Goal: Book appointment/travel/reservation

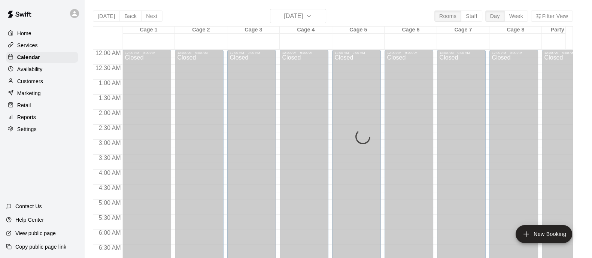
scroll to position [432, 0]
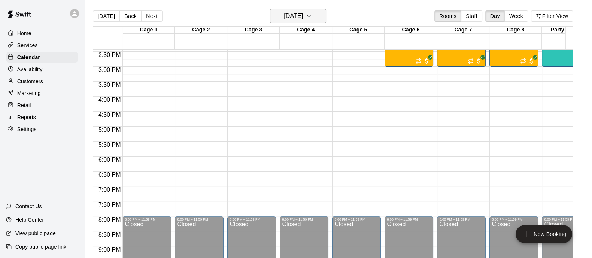
click at [312, 14] on icon "button" at bounding box center [309, 16] width 6 height 9
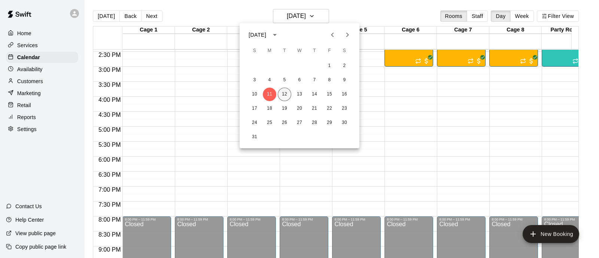
click at [284, 94] on button "12" at bounding box center [284, 94] width 13 height 13
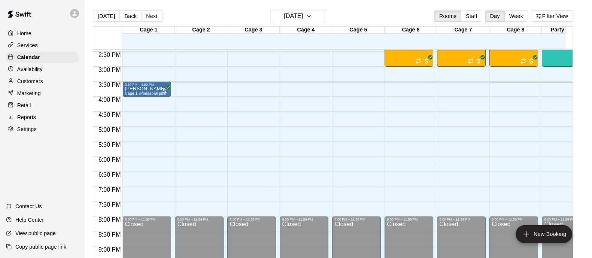
click at [36, 107] on div "Retail" at bounding box center [42, 105] width 72 height 11
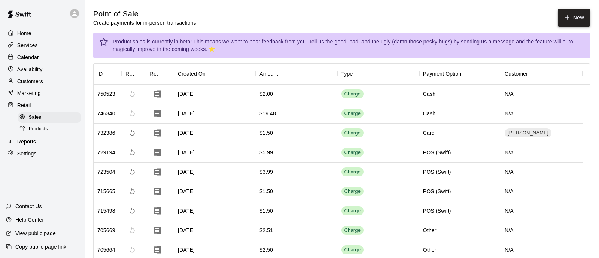
click at [558, 18] on button "New" at bounding box center [574, 18] width 32 height 18
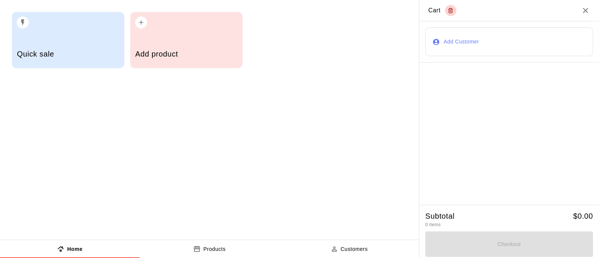
click at [560, 15] on h2 "Cart" at bounding box center [509, 10] width 180 height 21
click at [173, 28] on div "button" at bounding box center [186, 20] width 102 height 16
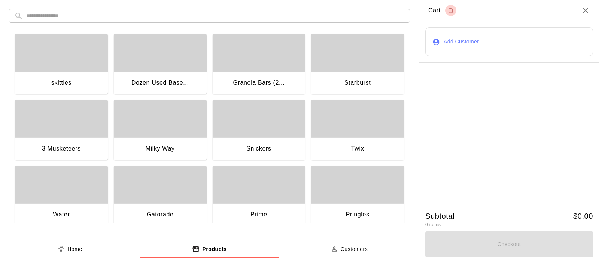
click at [264, 184] on div "button" at bounding box center [259, 184] width 93 height 37
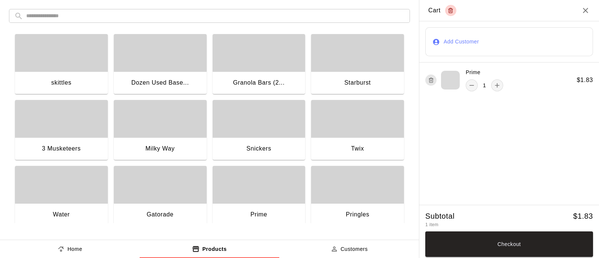
click at [165, 180] on div "button" at bounding box center [160, 184] width 93 height 37
click at [453, 43] on button "Add Customer" at bounding box center [509, 41] width 168 height 29
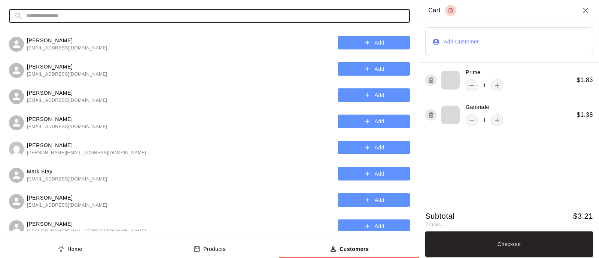
click at [223, 20] on input "text" at bounding box center [215, 16] width 378 height 14
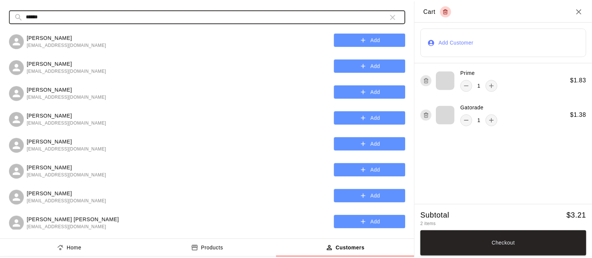
scroll to position [321, 0]
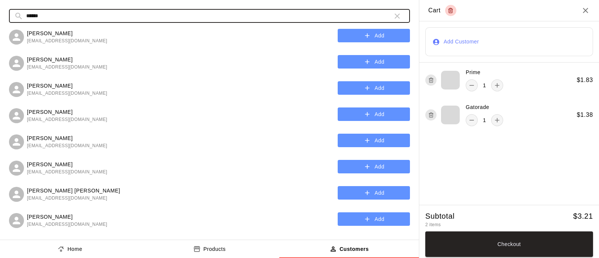
type input "******"
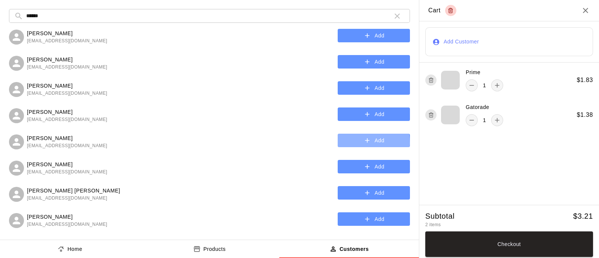
click at [349, 143] on button "Add" at bounding box center [374, 141] width 72 height 14
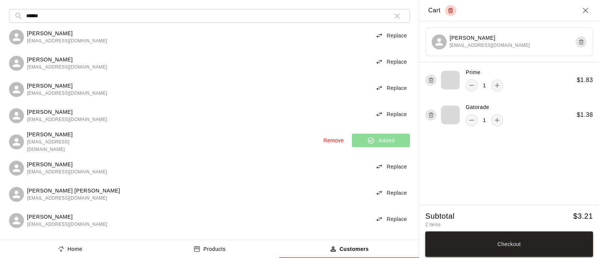
click at [486, 248] on button "Checkout" at bounding box center [509, 243] width 168 height 25
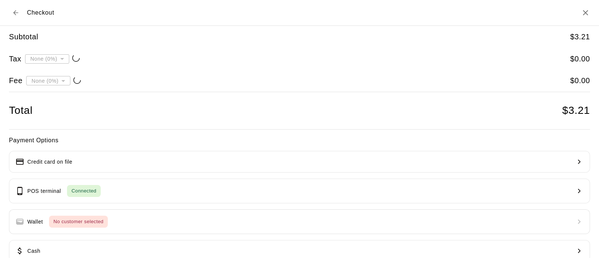
type input "**********"
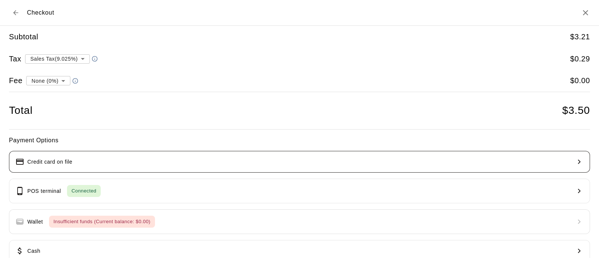
click at [178, 156] on button "Credit card on file" at bounding box center [299, 162] width 581 height 22
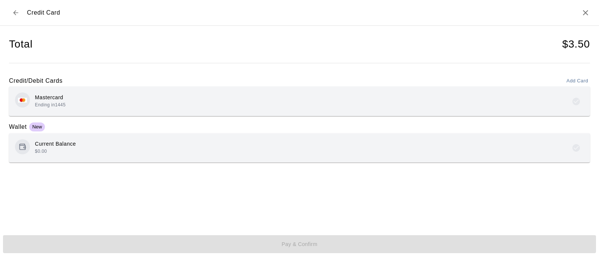
click at [124, 96] on div "Mastercard Ending in [DATE]" at bounding box center [299, 101] width 569 height 18
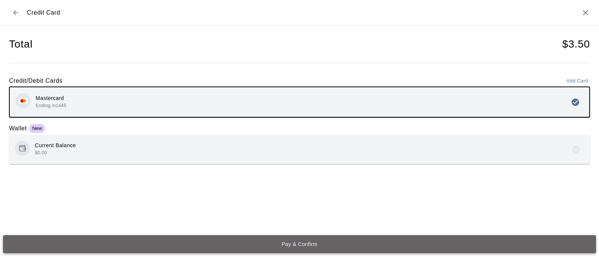
click at [177, 244] on button "Pay & Confirm" at bounding box center [299, 244] width 593 height 18
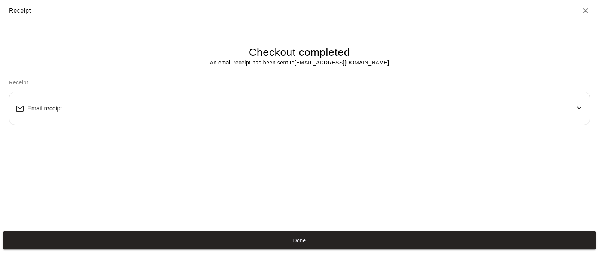
click at [179, 243] on button "Done" at bounding box center [299, 240] width 593 height 18
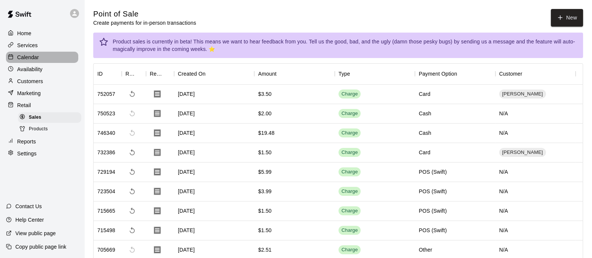
click at [48, 57] on div "Calendar" at bounding box center [42, 57] width 72 height 11
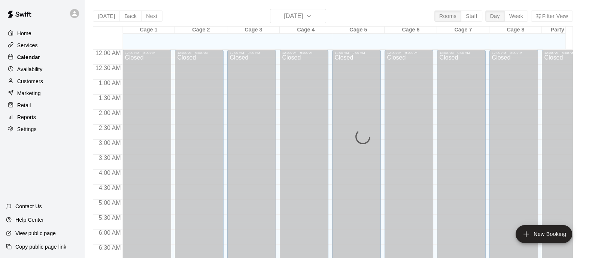
scroll to position [468, 0]
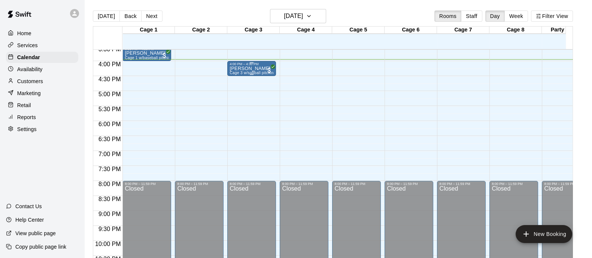
click at [251, 70] on div "[PERSON_NAME] Cage 3 w/softball pitching machine" at bounding box center [251, 195] width 44 height 258
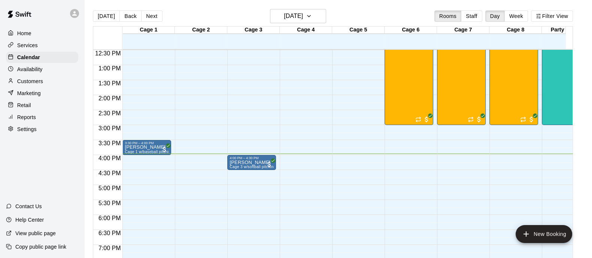
scroll to position [421, 0]
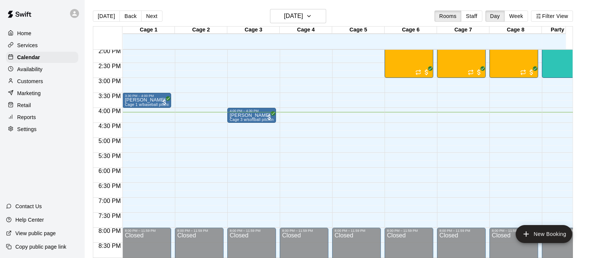
click at [33, 106] on div "Retail" at bounding box center [42, 105] width 72 height 11
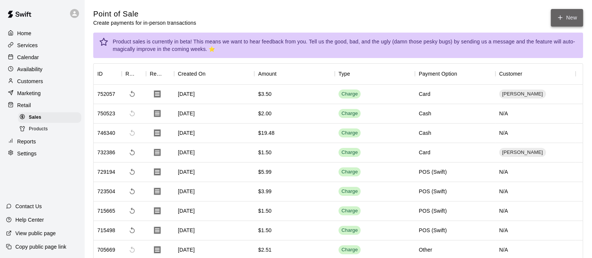
click at [553, 14] on button "New" at bounding box center [567, 18] width 32 height 18
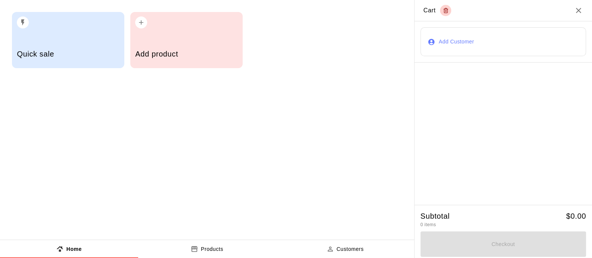
click at [151, 29] on div "Add product" at bounding box center [186, 40] width 112 height 56
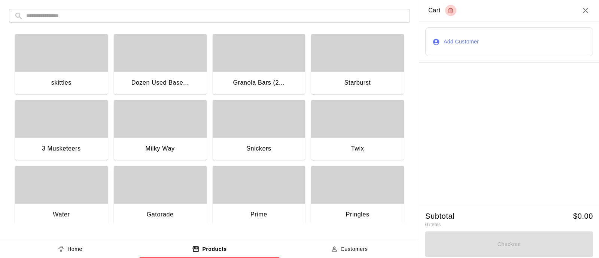
click at [364, 116] on div "button" at bounding box center [357, 118] width 93 height 37
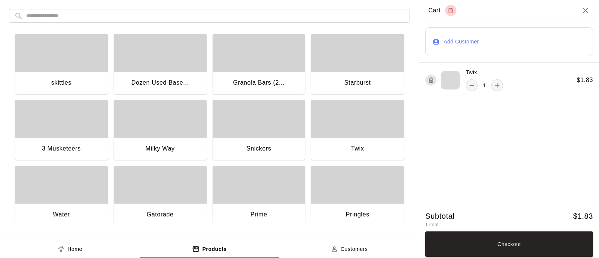
click at [185, 121] on div "button" at bounding box center [160, 118] width 93 height 37
click at [455, 241] on button "Checkout" at bounding box center [509, 243] width 168 height 25
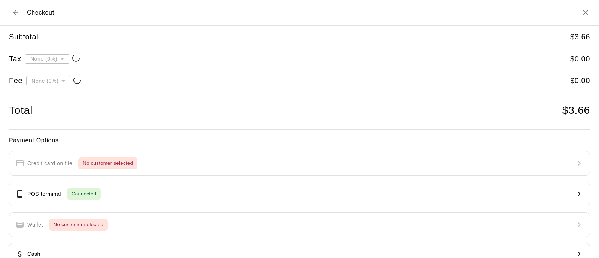
type input "**********"
click at [13, 7] on button "Back to cart" at bounding box center [15, 12] width 13 height 13
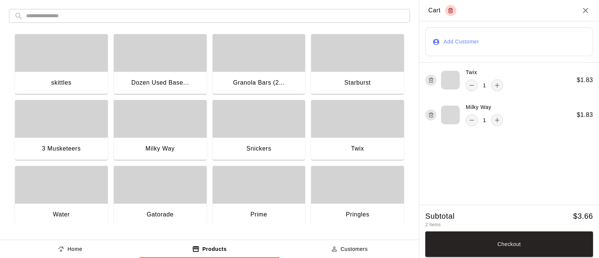
click at [481, 42] on button "Add Customer" at bounding box center [509, 41] width 168 height 29
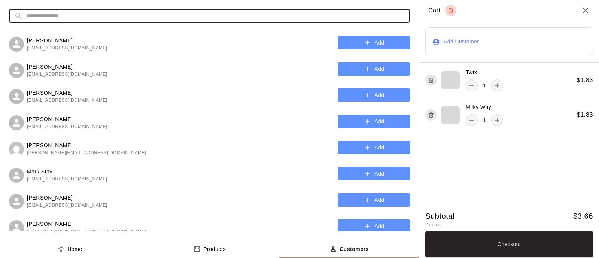
click at [295, 19] on input "text" at bounding box center [215, 16] width 378 height 14
click at [588, 16] on div "Close" at bounding box center [585, 21] width 18 height 13
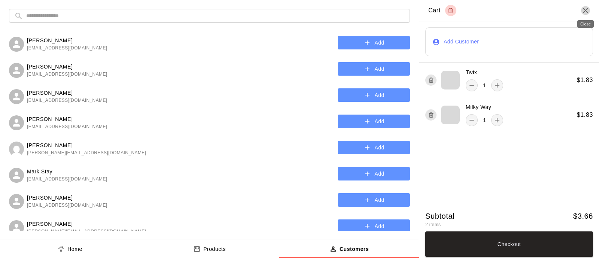
click at [588, 12] on icon "Close" at bounding box center [585, 10] width 9 height 9
click at [587, 10] on icon "Close" at bounding box center [585, 10] width 9 height 9
click at [460, 12] on h2 "Cart" at bounding box center [509, 10] width 180 height 21
click at [563, 19] on h2 "Cart" at bounding box center [509, 10] width 180 height 21
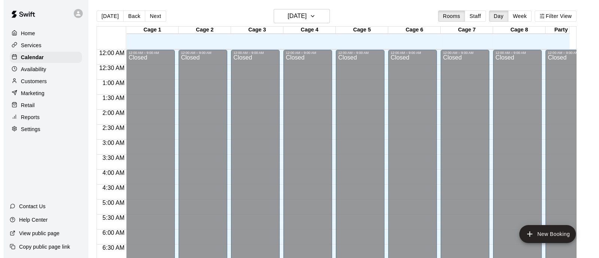
scroll to position [479, 0]
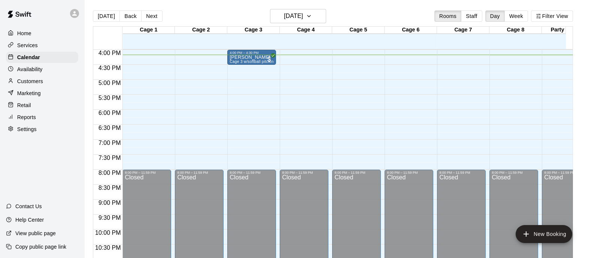
click at [30, 108] on p "Retail" at bounding box center [24, 104] width 14 height 7
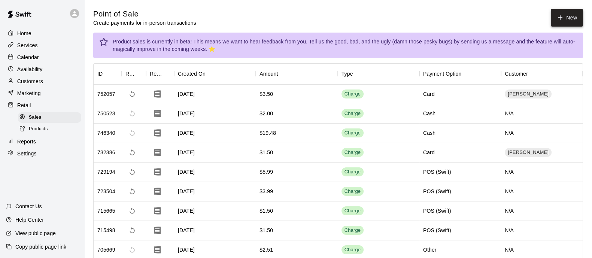
click at [553, 14] on button "New" at bounding box center [567, 18] width 32 height 18
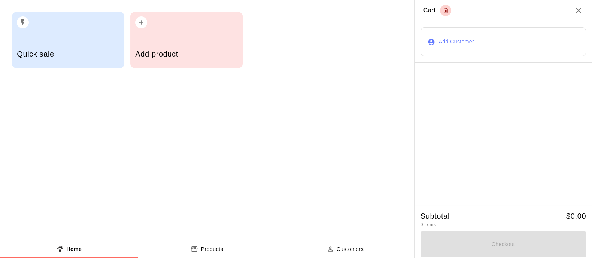
click at [172, 44] on div "Add product" at bounding box center [186, 55] width 102 height 27
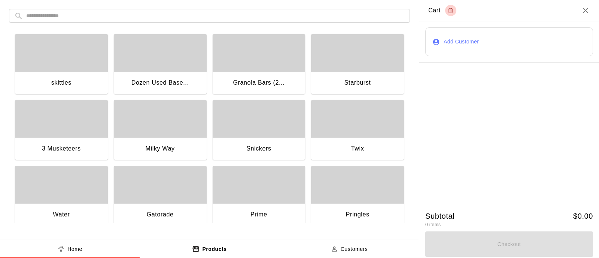
click at [346, 128] on div "button" at bounding box center [357, 118] width 93 height 37
click at [155, 123] on div "button" at bounding box center [160, 118] width 93 height 37
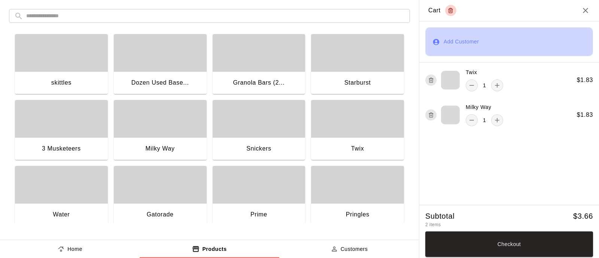
click at [545, 42] on button "Add Customer" at bounding box center [509, 41] width 168 height 29
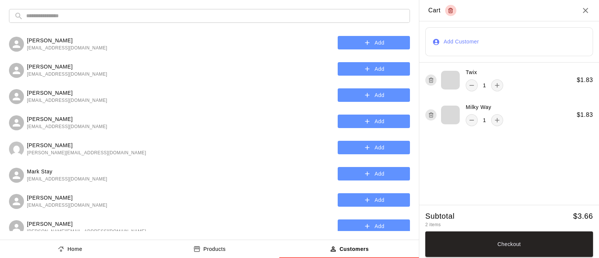
click at [313, 19] on input "text" at bounding box center [215, 16] width 378 height 14
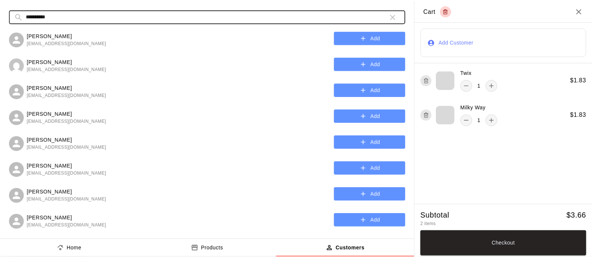
scroll to position [1310, 0]
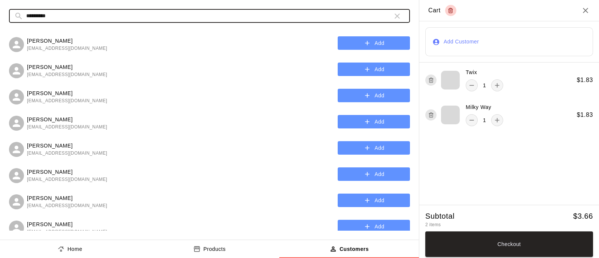
type input "**********"
click at [365, 177] on button "Add" at bounding box center [374, 174] width 72 height 14
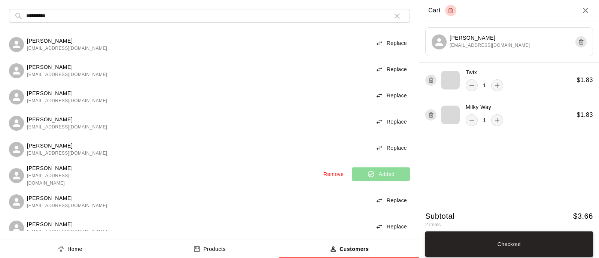
click at [495, 249] on button "Checkout" at bounding box center [509, 243] width 168 height 25
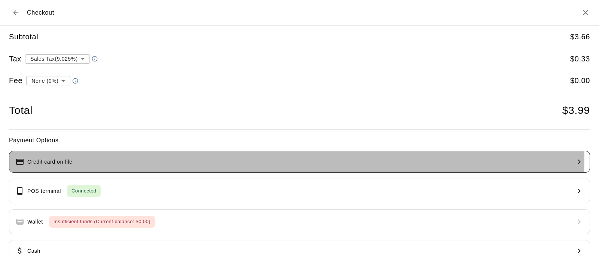
click at [296, 156] on button "Credit card on file" at bounding box center [299, 162] width 581 height 22
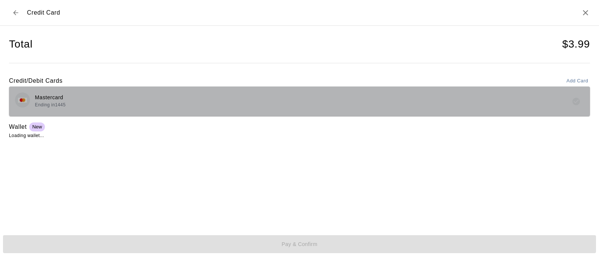
click at [219, 100] on div "Mastercard Ending in [DATE]" at bounding box center [299, 101] width 569 height 18
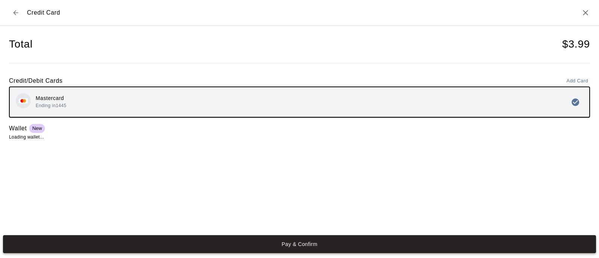
click at [249, 245] on button "Pay & Confirm" at bounding box center [299, 244] width 593 height 18
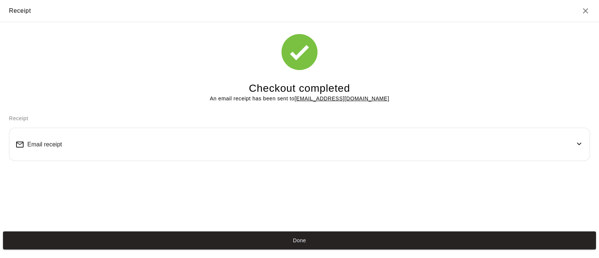
click at [243, 240] on button "Done" at bounding box center [299, 240] width 593 height 18
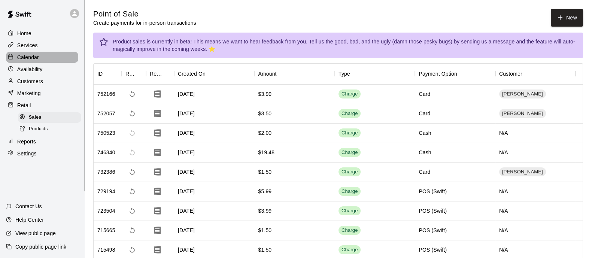
click at [24, 58] on p "Calendar" at bounding box center [28, 57] width 22 height 7
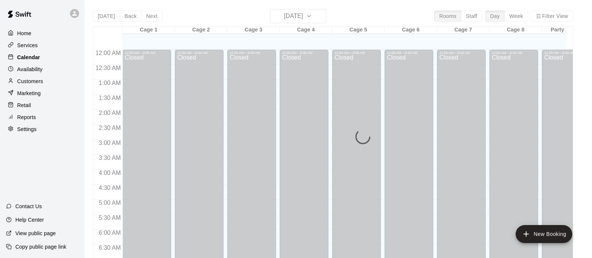
scroll to position [479, 0]
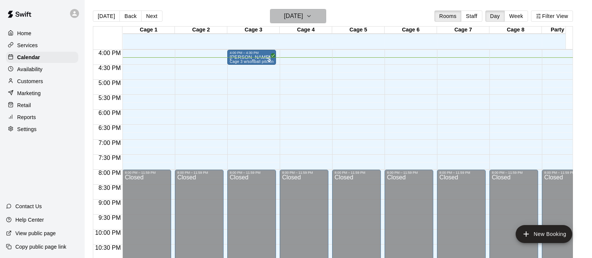
click at [284, 16] on h6 "[DATE]" at bounding box center [293, 16] width 19 height 10
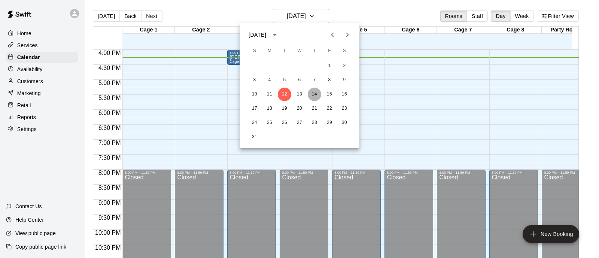
click at [314, 97] on button "14" at bounding box center [314, 94] width 13 height 13
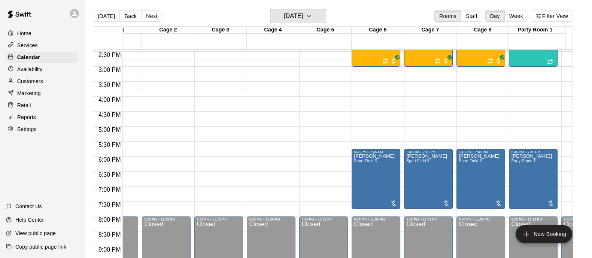
scroll to position [0, 46]
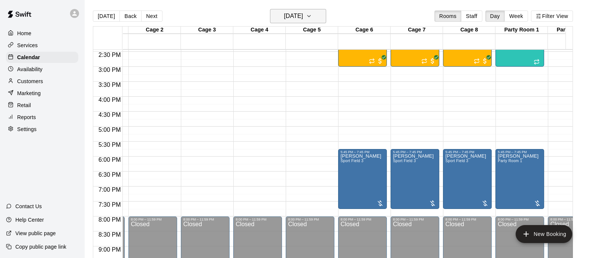
click at [284, 19] on h6 "[DATE]" at bounding box center [293, 16] width 19 height 10
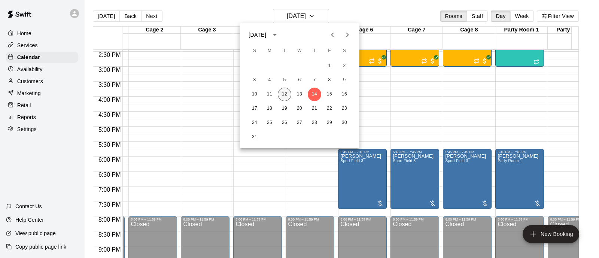
click at [286, 92] on button "12" at bounding box center [284, 94] width 13 height 13
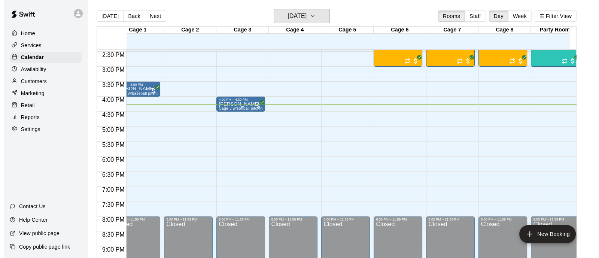
scroll to position [0, 0]
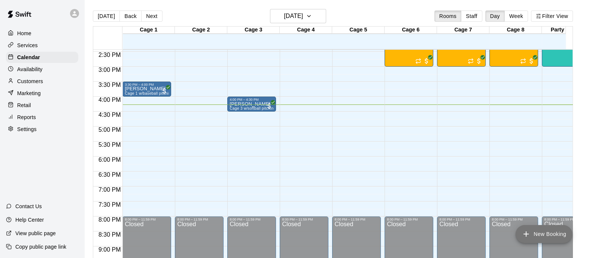
click at [557, 236] on button "New Booking" at bounding box center [543, 234] width 57 height 18
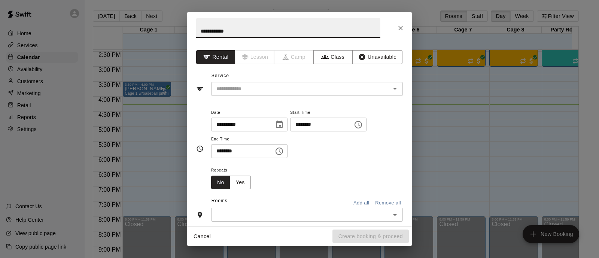
type input "**********"
click at [311, 126] on input "********" at bounding box center [319, 125] width 58 height 14
click at [318, 125] on input "********" at bounding box center [319, 125] width 58 height 14
type input "********"
click at [217, 150] on input "********" at bounding box center [240, 151] width 58 height 14
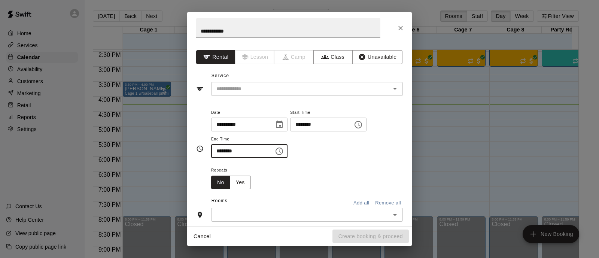
type input "********"
click at [304, 177] on div "Repeats No Yes" at bounding box center [307, 177] width 192 height 24
click at [273, 90] on input "text" at bounding box center [295, 88] width 165 height 9
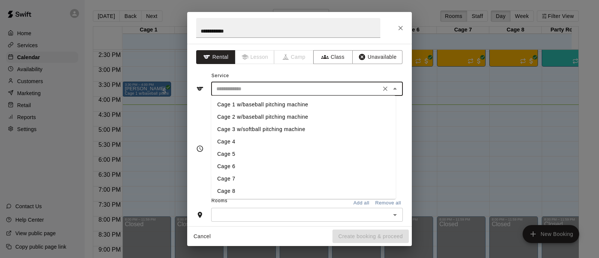
click at [244, 99] on li "Cage 1 w/baseball pitching machine" at bounding box center [303, 104] width 185 height 12
type input "**********"
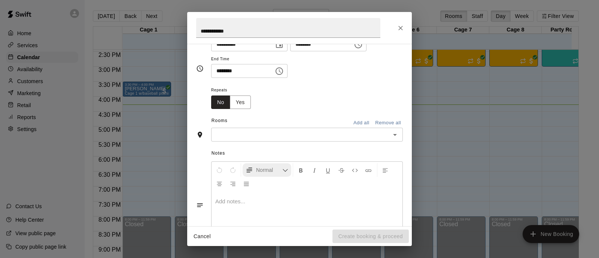
scroll to position [93, 0]
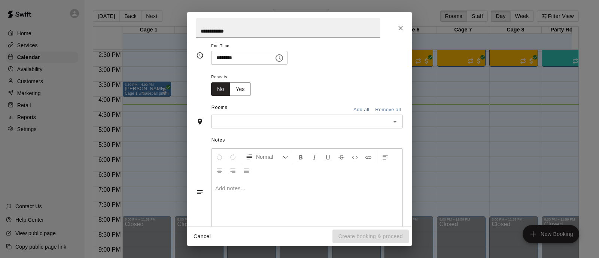
click at [260, 123] on input "text" at bounding box center [300, 121] width 175 height 9
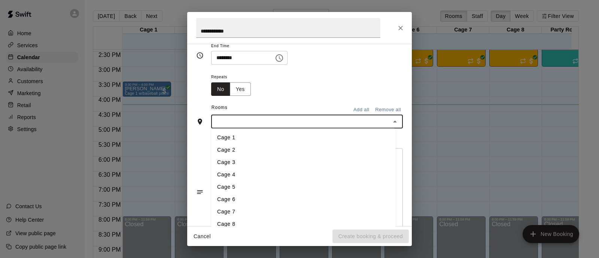
click at [242, 135] on li "Cage 1" at bounding box center [303, 137] width 185 height 12
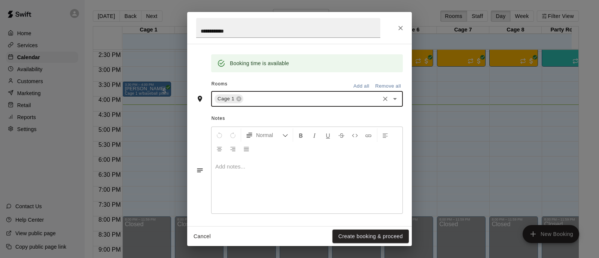
scroll to position [146, 0]
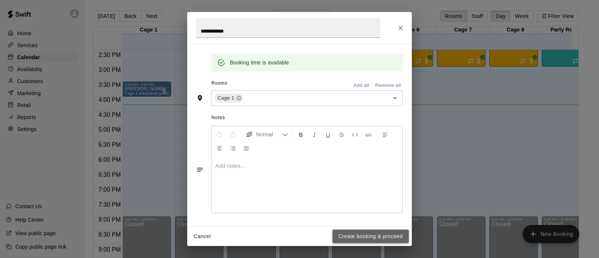
click at [388, 237] on button "Create booking & proceed" at bounding box center [370, 236] width 76 height 14
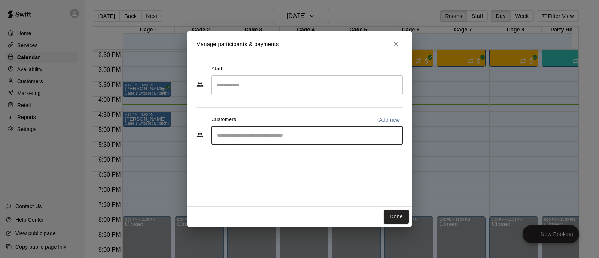
click at [276, 132] on input "Start typing to search customers..." at bounding box center [306, 134] width 185 height 7
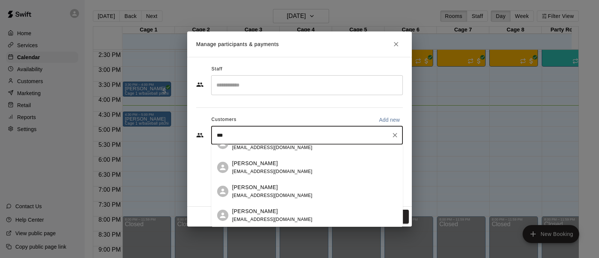
scroll to position [0, 0]
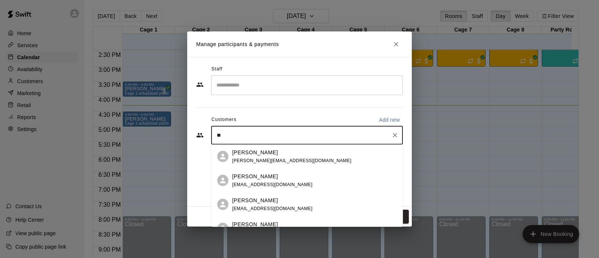
type input "*"
type input "****"
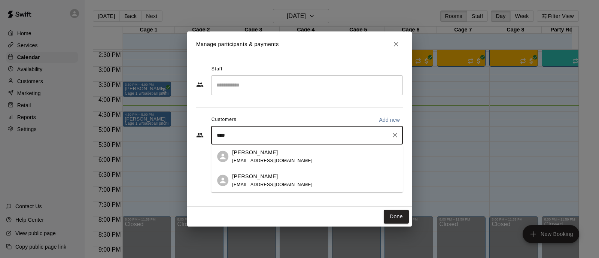
click at [295, 180] on div "[PERSON_NAME] [EMAIL_ADDRESS][DOMAIN_NAME]" at bounding box center [314, 180] width 165 height 16
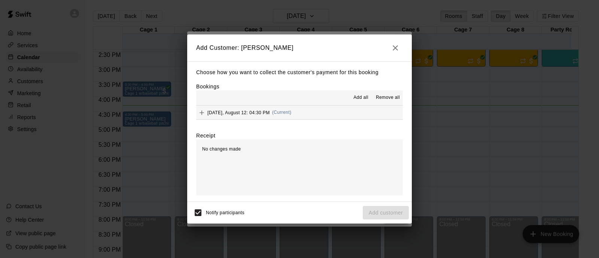
click at [302, 118] on button "[DATE], August 12: 04:30 PM (Current)" at bounding box center [299, 113] width 207 height 14
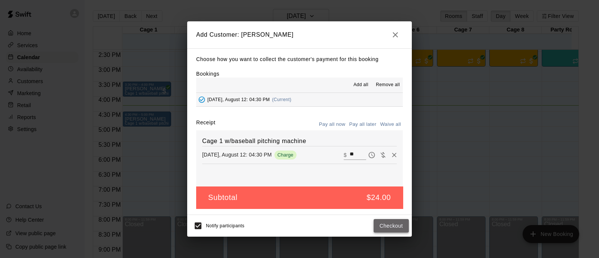
click at [398, 225] on button "Checkout" at bounding box center [391, 226] width 35 height 14
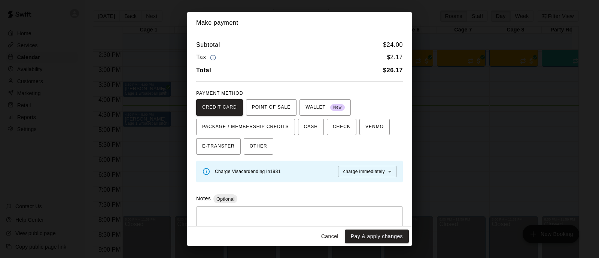
scroll to position [21, 0]
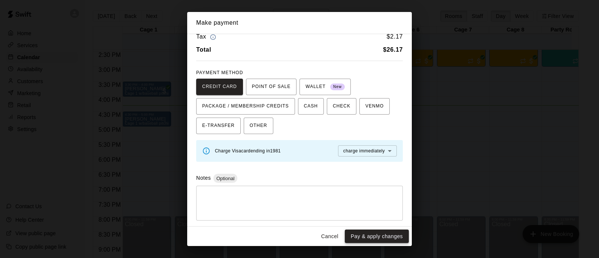
click at [374, 237] on button "Pay & apply changes" at bounding box center [377, 236] width 64 height 14
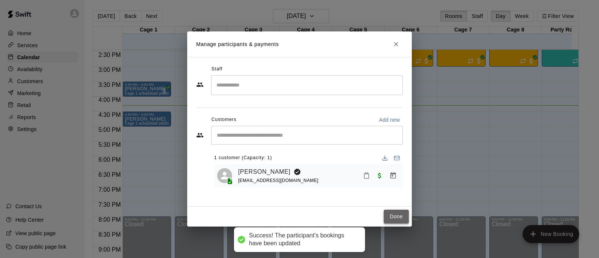
click at [403, 218] on button "Done" at bounding box center [396, 217] width 25 height 14
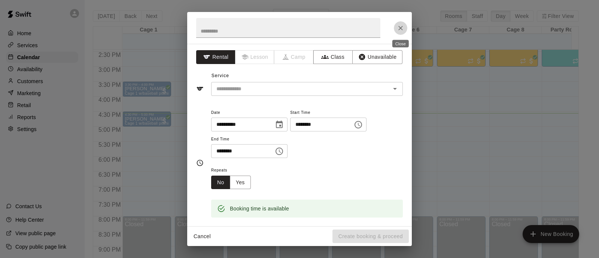
click at [406, 27] on button "Close" at bounding box center [400, 27] width 13 height 13
